Goal: Information Seeking & Learning: Learn about a topic

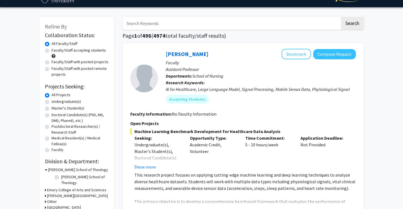
scroll to position [16, 0]
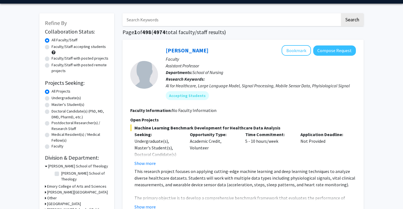
click at [72, 100] on label "Undergraduate(s)" at bounding box center [66, 98] width 29 height 6
click at [55, 99] on input "Undergraduate(s)" at bounding box center [54, 97] width 4 height 4
radio input "true"
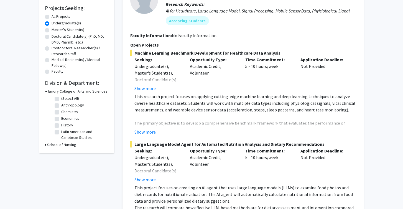
scroll to position [93, 0]
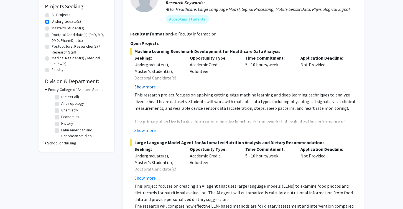
click at [147, 87] on button "Show more" at bounding box center [145, 86] width 21 height 7
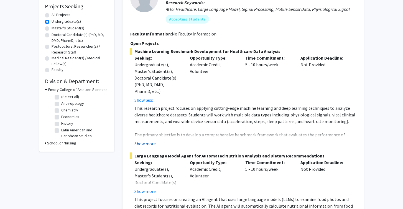
click at [145, 144] on button "Show more" at bounding box center [145, 143] width 21 height 7
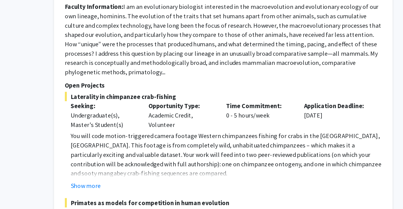
scroll to position [586, 0]
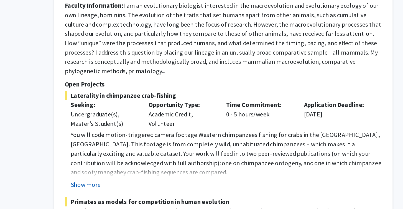
click at [135, 188] on button "Show more" at bounding box center [145, 191] width 21 height 7
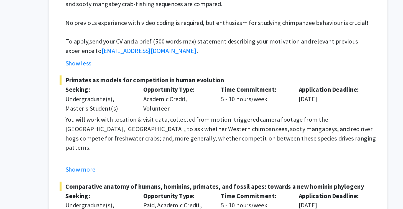
scroll to position [706, 0]
click at [135, 177] on button "Show more" at bounding box center [145, 180] width 21 height 7
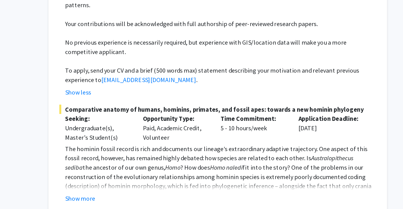
scroll to position [808, 0]
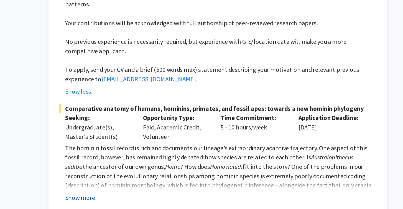
click at [135, 198] on button "Show more" at bounding box center [145, 201] width 21 height 7
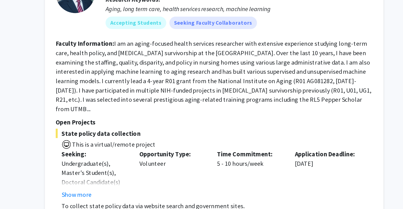
scroll to position [1123, 0]
click at [135, 195] on button "Show more" at bounding box center [145, 198] width 21 height 7
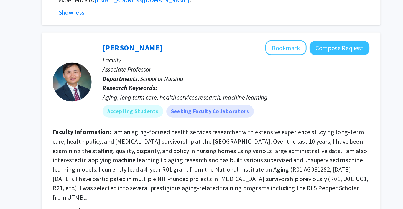
scroll to position [1120, 0]
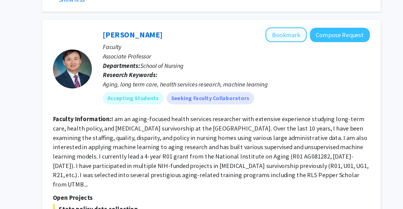
click at [282, 29] on button "Bookmark" at bounding box center [296, 34] width 29 height 11
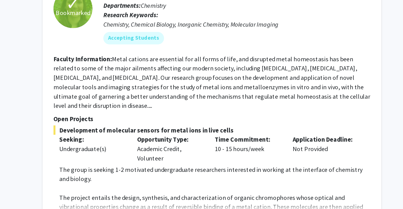
scroll to position [1341, 0]
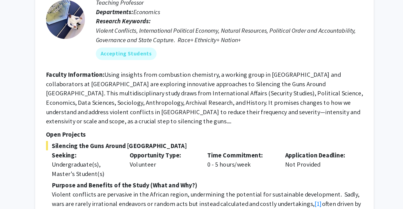
scroll to position [1612, 0]
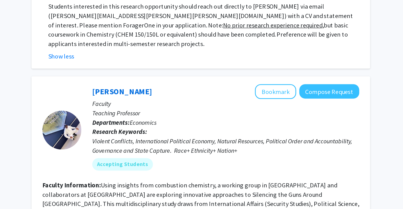
scroll to position [1589, 0]
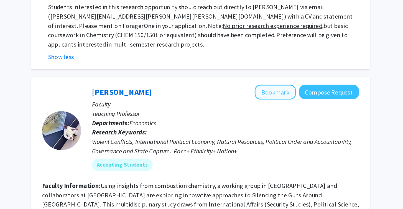
click at [282, 60] on button "Bookmark" at bounding box center [296, 65] width 29 height 11
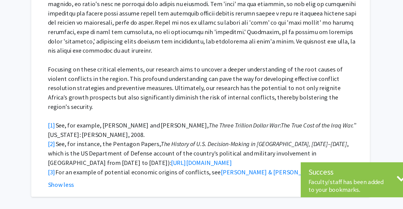
scroll to position [1843, 0]
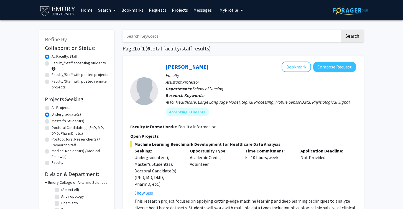
scroll to position [0, 0]
click at [57, 108] on label "All Projects" at bounding box center [61, 108] width 19 height 6
click at [55, 108] on input "All Projects" at bounding box center [54, 107] width 4 height 4
radio input "true"
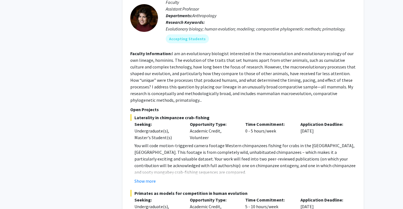
scroll to position [470, 0]
click at [146, 181] on button "Show more" at bounding box center [145, 181] width 21 height 7
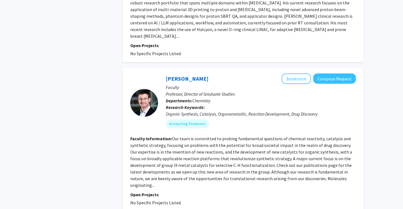
scroll to position [1803, 0]
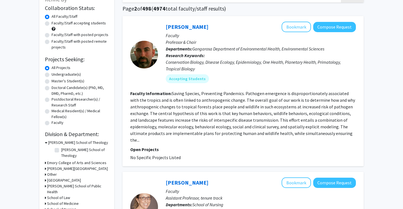
scroll to position [40, 0]
click at [299, 29] on button "Bookmark" at bounding box center [296, 27] width 29 height 11
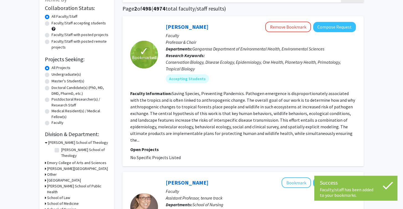
click at [350, 136] on fg-read-more "Saving Species, Preventing Pandemics. Pathogen emergence is disproportionately …" at bounding box center [242, 117] width 225 height 52
click at [348, 136] on fg-read-more "Saving Species, Preventing Pandemics. Pathogen emergence is disproportionately …" at bounding box center [242, 117] width 225 height 52
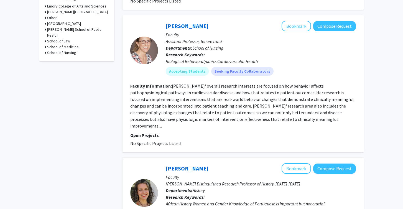
scroll to position [197, 0]
click at [297, 21] on button "Bookmark" at bounding box center [296, 26] width 29 height 11
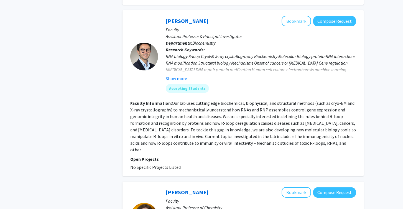
scroll to position [629, 0]
click at [348, 118] on fg-read-more "Our lab uses cutting edge biochemical, biophysical, and structural methods (suc…" at bounding box center [243, 126] width 226 height 52
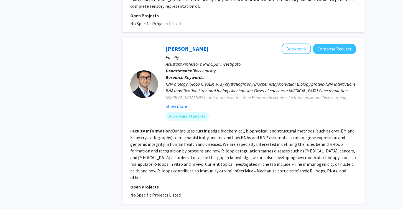
scroll to position [601, 0]
click at [297, 44] on button "Bookmark" at bounding box center [296, 49] width 29 height 11
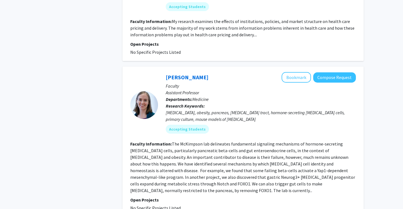
scroll to position [1251, 0]
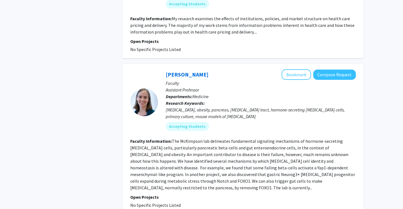
click at [311, 152] on fg-search-faculty "[PERSON_NAME] Bookmark Compose Request Faculty Assistant Professor Departments:…" at bounding box center [243, 138] width 226 height 139
click at [292, 69] on button "Bookmark" at bounding box center [296, 74] width 29 height 11
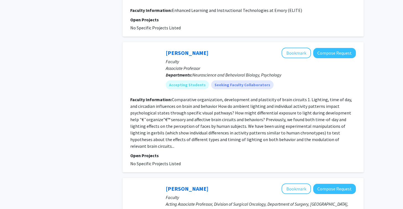
scroll to position [479, 0]
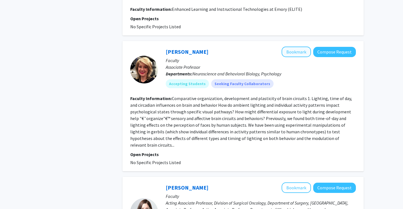
click at [297, 47] on button "Bookmark" at bounding box center [296, 52] width 29 height 11
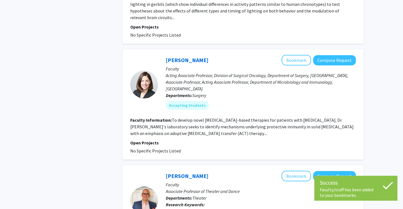
scroll to position [608, 0]
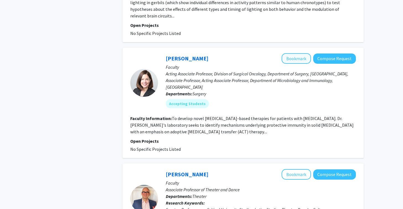
click at [300, 53] on button "Bookmark" at bounding box center [296, 58] width 29 height 11
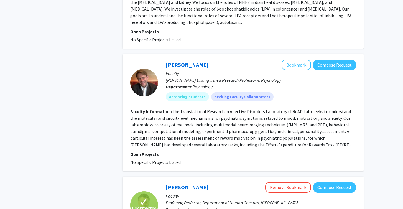
scroll to position [937, 0]
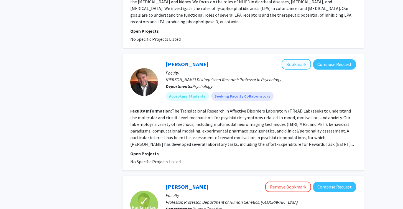
click at [294, 59] on button "Bookmark" at bounding box center [296, 64] width 29 height 11
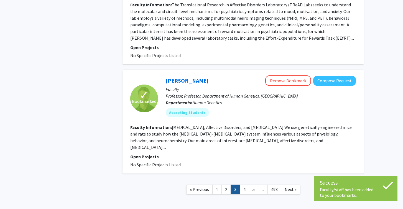
scroll to position [1043, 0]
click at [245, 185] on link "4" at bounding box center [244, 190] width 9 height 10
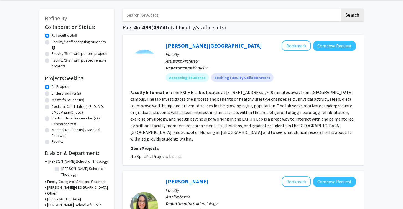
scroll to position [16, 0]
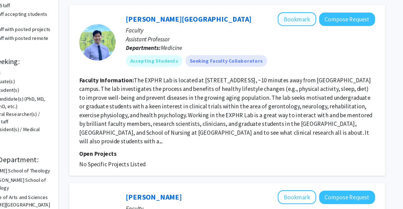
click at [282, 46] on button "Bookmark" at bounding box center [296, 51] width 29 height 11
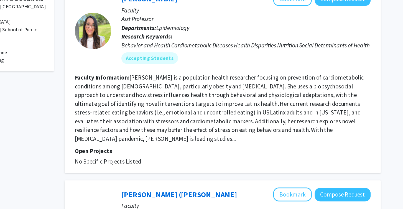
scroll to position [154, 0]
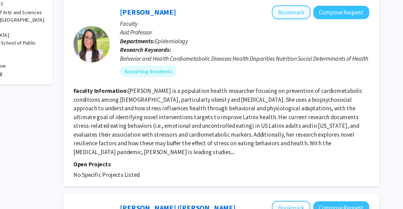
click at [282, 43] on button "Bookmark" at bounding box center [296, 48] width 29 height 11
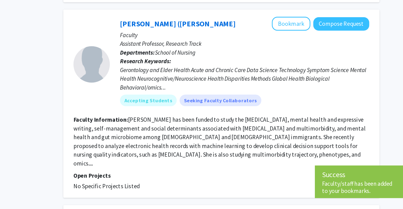
scroll to position [285, 0]
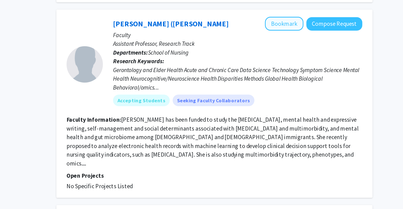
click at [282, 62] on button "Bookmark" at bounding box center [296, 67] width 29 height 11
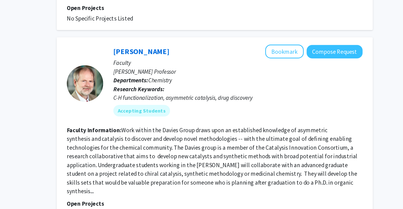
scroll to position [575, 0]
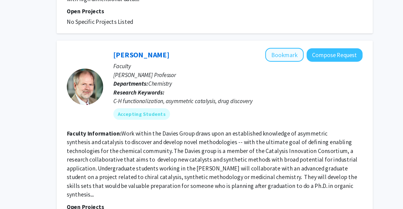
click at [282, 37] on button "Bookmark" at bounding box center [296, 42] width 29 height 11
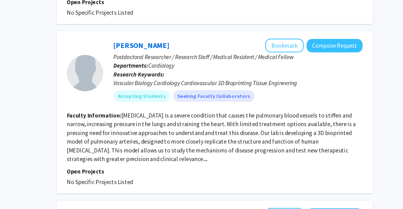
scroll to position [846, 0]
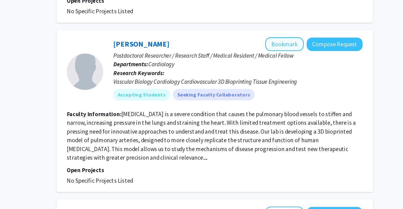
click at [282, 78] on button "Bookmark" at bounding box center [296, 83] width 29 height 11
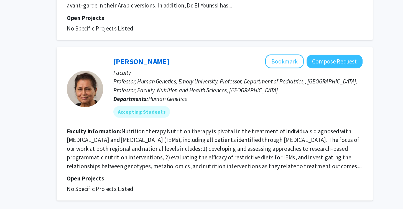
scroll to position [1296, 0]
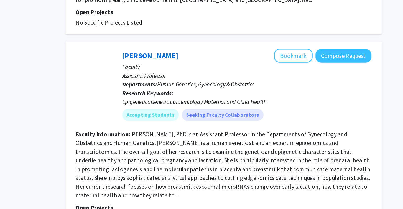
scroll to position [599, 0]
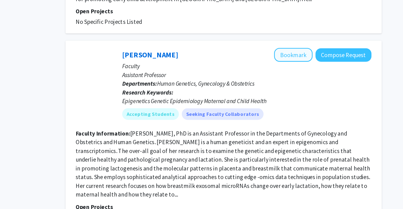
click at [282, 86] on button "Bookmark" at bounding box center [296, 91] width 29 height 11
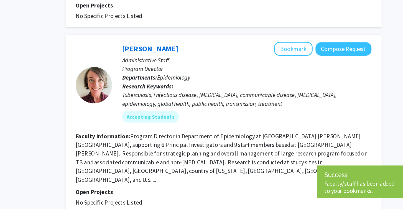
scroll to position [782, 0]
